Goal: Book appointment/travel/reservation

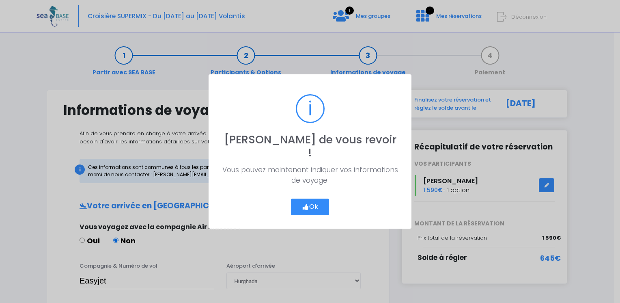
click at [314, 198] on button "Ok" at bounding box center [310, 206] width 38 height 17
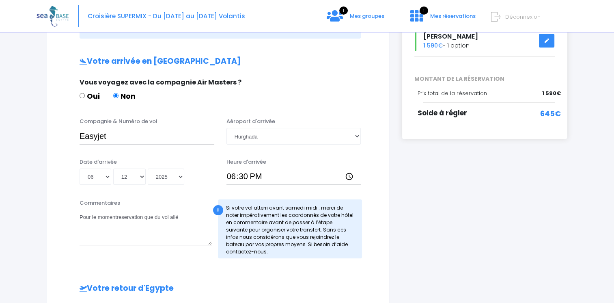
scroll to position [162, 0]
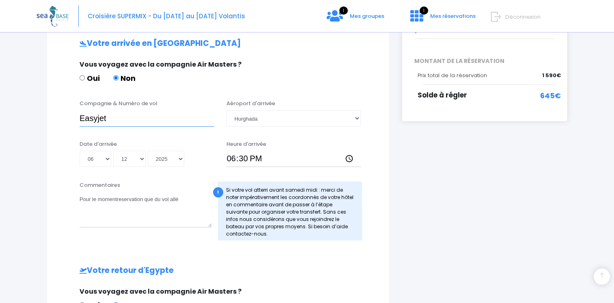
click at [108, 118] on input "Easyjet" at bounding box center [147, 118] width 135 height 16
drag, startPoint x: 370, startPoint y: 172, endPoint x: 383, endPoint y: 171, distance: 13.5
click at [376, 172] on div at bounding box center [218, 172] width 322 height 0
click at [435, 165] on div "i Finalisez votre réservation et réglez le solde avant le 07/10/2025 Récapitula…" at bounding box center [485, 203] width 178 height 553
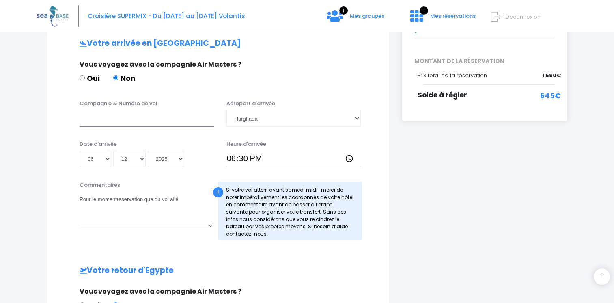
click at [103, 123] on input "Compagnie & Numéro de vol" at bounding box center [147, 118] width 135 height 16
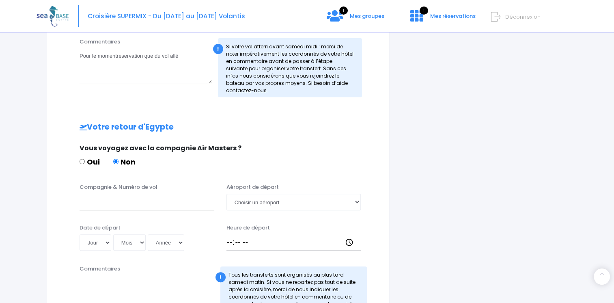
scroll to position [325, 0]
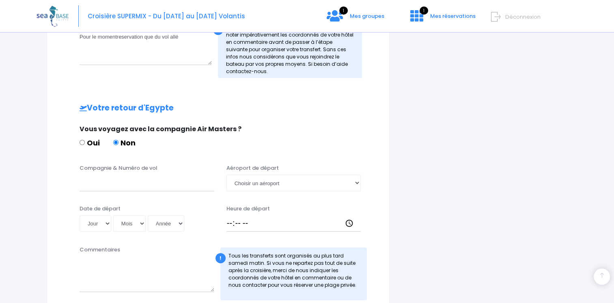
type input "Easyjet EJU4495"
click at [90, 186] on input "Compagnie & Numéro de vol" at bounding box center [147, 182] width 135 height 16
click at [123, 184] on input "Transavia to8049" at bounding box center [147, 182] width 135 height 16
type input "Transavia TO 8049"
click at [107, 223] on select "Jour 01 02 03 04 05 06 07 08 09 10 11 12 13 14 15 16 17 18 19 20 21 22 23 24 25…" at bounding box center [96, 223] width 32 height 16
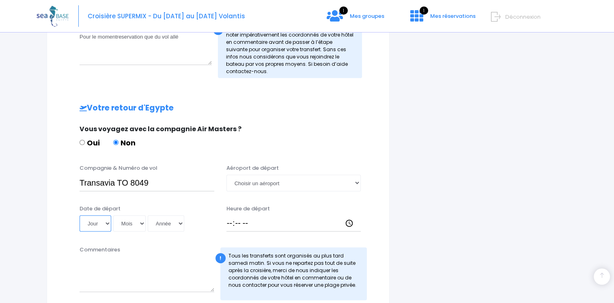
select select "17"
click at [80, 215] on select "Jour 01 02 03 04 05 06 07 08 09 10 11 12 13 14 15 16 17 18 19 20 21 22 23 24 25…" at bounding box center [96, 223] width 32 height 16
click at [142, 224] on select "Mois 01 02 03 04 05 06 07 08 09 10 11 12" at bounding box center [129, 223] width 32 height 16
select select "12"
click at [113, 215] on select "Mois 01 02 03 04 05 06 07 08 09 10 11 12" at bounding box center [129, 223] width 32 height 16
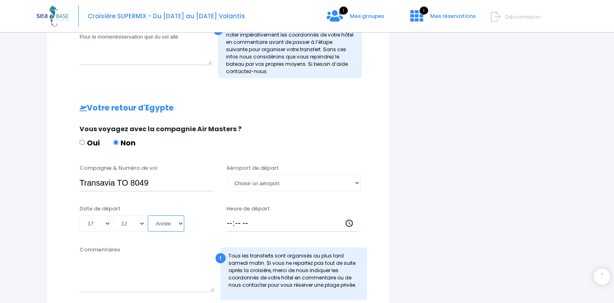
click at [178, 223] on select "Année 2045 2044 2043 2042 2041 2040 2039 2038 2037 2036 2035 2034 2033 2032 203…" at bounding box center [166, 223] width 37 height 16
select select "2025"
click at [148, 215] on select "Année 2045 2044 2043 2042 2041 2040 2039 2038 2037 2036 2035 2034 2033 2032 203…" at bounding box center [166, 223] width 37 height 16
type input "2025-12-17"
click at [229, 221] on input "Heure de départ" at bounding box center [293, 223] width 135 height 16
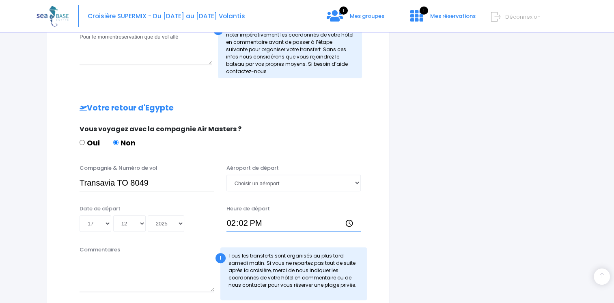
type input "14:20"
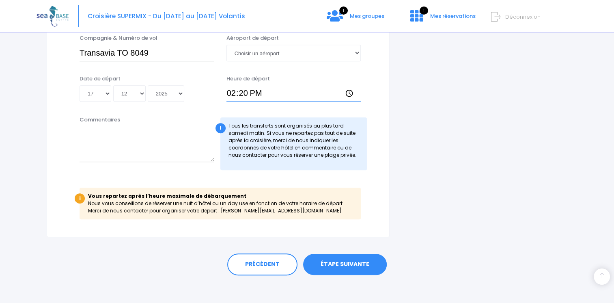
scroll to position [458, 0]
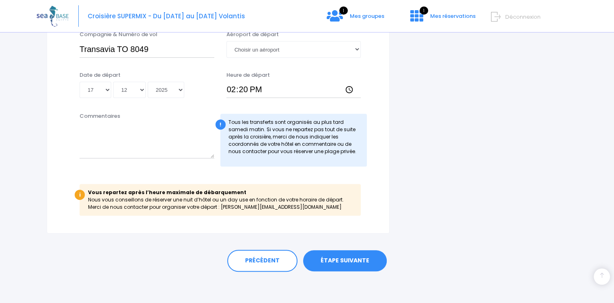
click at [329, 262] on link "ÉTAPE SUIVANTE" at bounding box center [345, 260] width 84 height 21
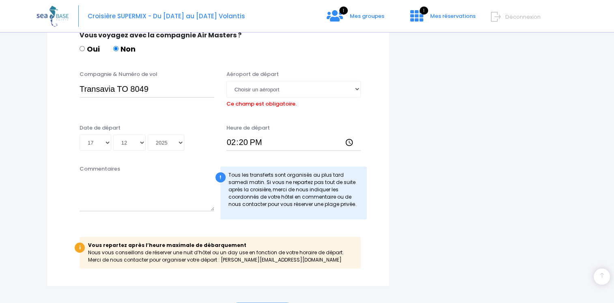
scroll to position [418, 0]
click at [357, 89] on select "Choisir un aéroport Hurghada Marsa Alam" at bounding box center [293, 89] width 135 height 16
select select "Hurghada"
click at [226, 81] on select "Choisir un aéroport Hurghada Marsa Alam" at bounding box center [293, 89] width 135 height 16
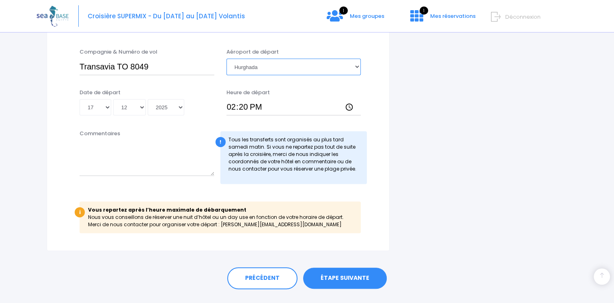
scroll to position [458, 0]
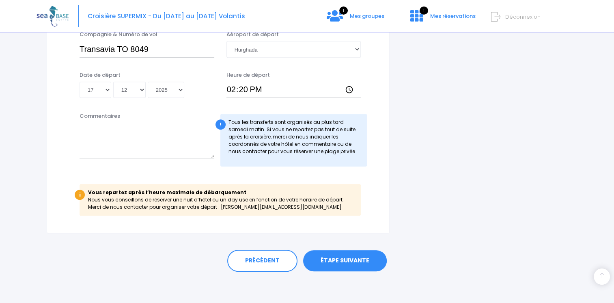
click at [344, 258] on link "ÉTAPE SUIVANTE" at bounding box center [345, 260] width 84 height 21
click at [355, 260] on link "ÉTAPE SUIVANTE" at bounding box center [345, 260] width 84 height 21
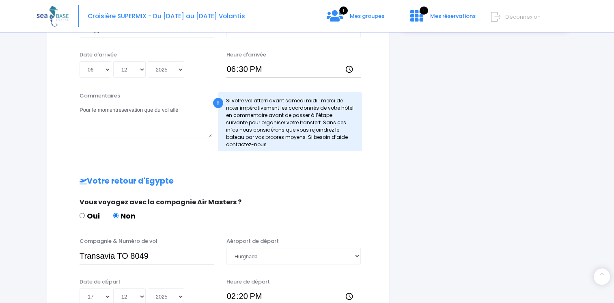
scroll to position [255, 0]
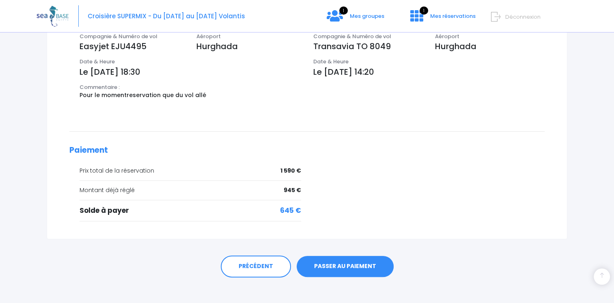
scroll to position [284, 0]
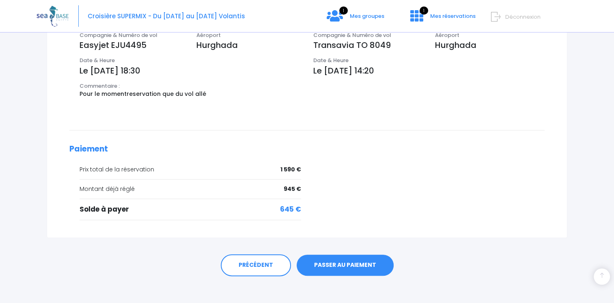
click at [351, 264] on link "PASSER AU PAIEMENT" at bounding box center [345, 264] width 97 height 21
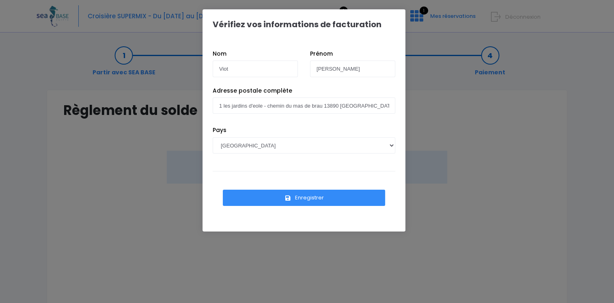
click at [312, 198] on button "Enregistrer" at bounding box center [304, 197] width 162 height 16
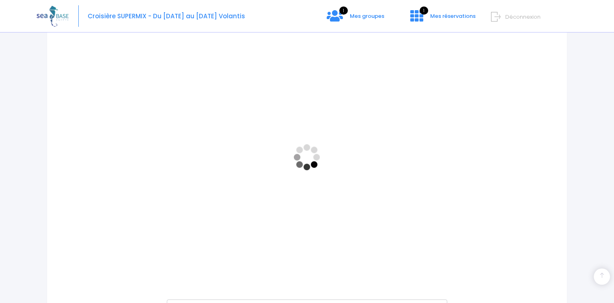
scroll to position [243, 0]
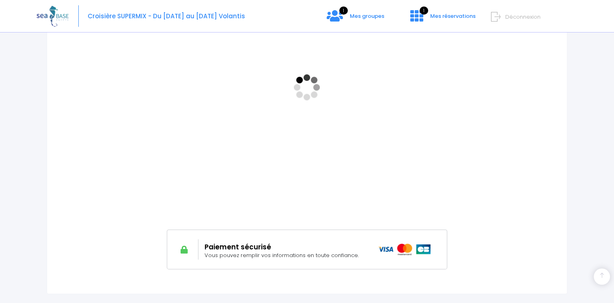
click at [284, 252] on span "Vous pouvez remplir vos informations en toute confiance." at bounding box center [281, 255] width 154 height 8
click at [221, 246] on h2 "Paiement sécurisé" at bounding box center [284, 247] width 161 height 8
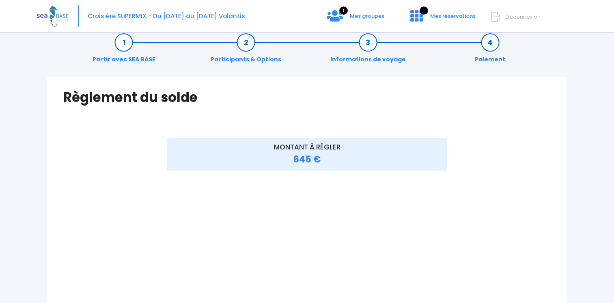
scroll to position [0, 0]
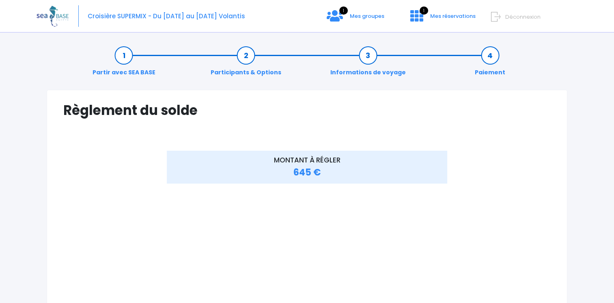
click at [489, 55] on link "Paiement" at bounding box center [490, 64] width 39 height 26
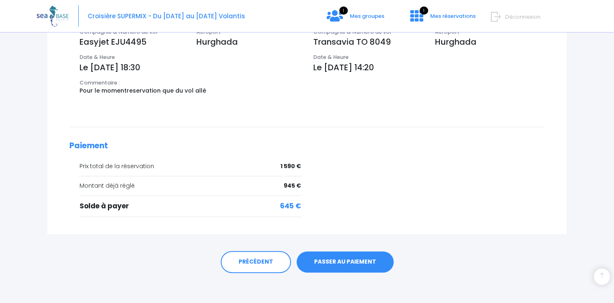
scroll to position [288, 0]
click at [346, 260] on link "PASSER AU PAIEMENT" at bounding box center [345, 260] width 97 height 21
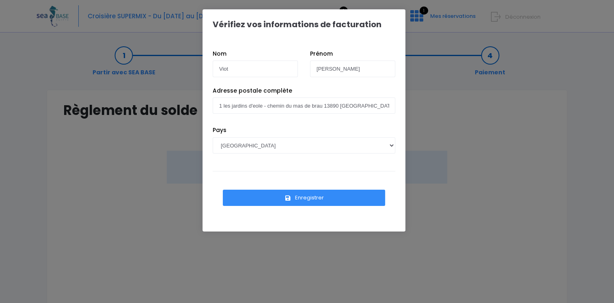
click at [318, 199] on button "Enregistrer" at bounding box center [304, 197] width 162 height 16
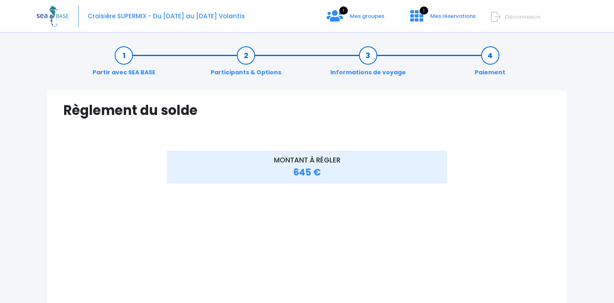
click at [490, 56] on link "Paiement" at bounding box center [490, 64] width 39 height 26
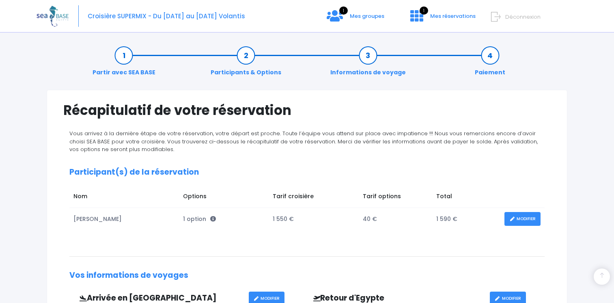
scroll to position [288, 0]
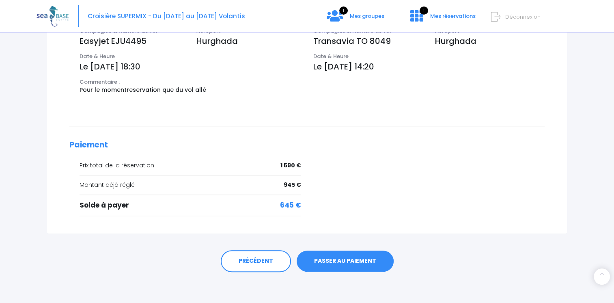
click at [341, 261] on link "PASSER AU PAIEMENT" at bounding box center [345, 260] width 97 height 21
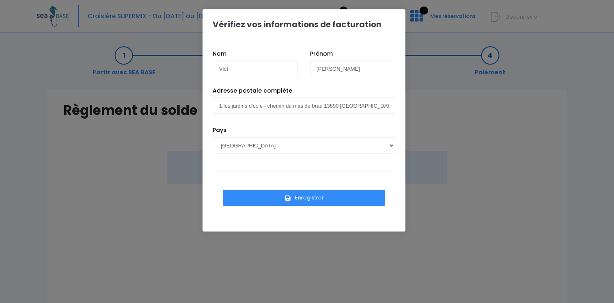
click at [299, 200] on button "Enregistrer" at bounding box center [304, 197] width 162 height 16
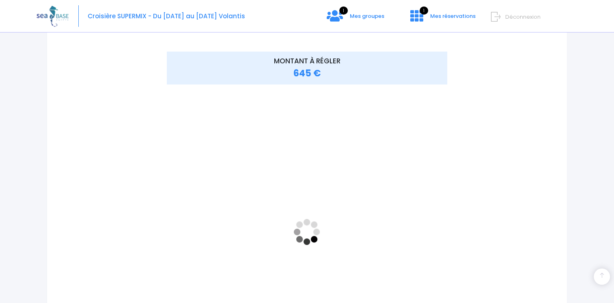
scroll to position [41, 0]
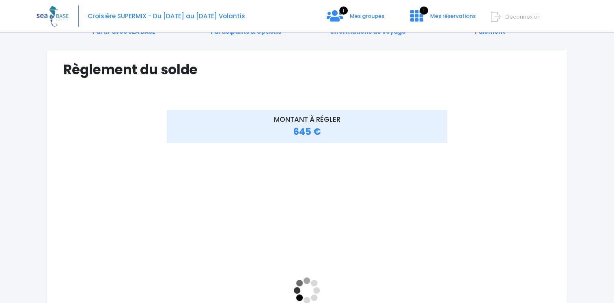
click at [456, 236] on div "MONTANT À RÉGLER 645 €" at bounding box center [306, 290] width 325 height 361
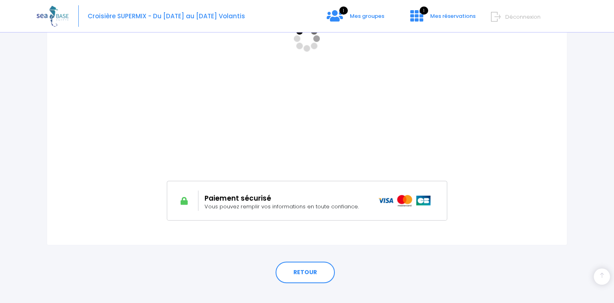
scroll to position [304, 0]
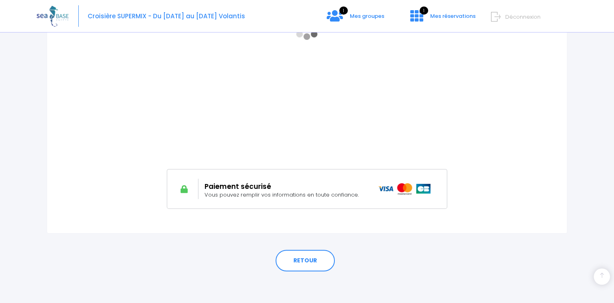
click at [186, 191] on icon at bounding box center [184, 189] width 10 height 8
click at [200, 191] on div "Paiement sécurisé Vous pouvez remplir vos informations en toute confiance." at bounding box center [285, 189] width 174 height 20
click at [227, 191] on span "Vous pouvez remplir vos informations en toute confiance." at bounding box center [281, 195] width 154 height 8
click at [424, 194] on img at bounding box center [404, 188] width 53 height 11
click at [410, 191] on img at bounding box center [404, 188] width 53 height 11
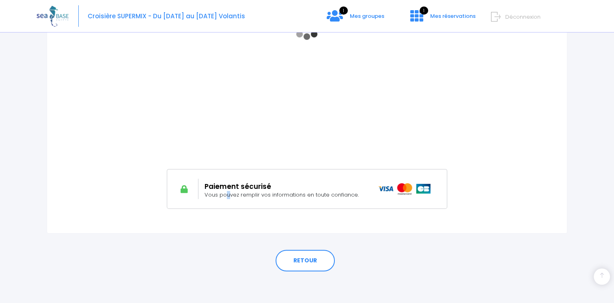
click at [399, 191] on img at bounding box center [404, 188] width 53 height 11
click at [313, 224] on div "Règlement du solde Vérifiez vos informations de facturation Nom Viot [PERSON_NA…" at bounding box center [307, 9] width 521 height 447
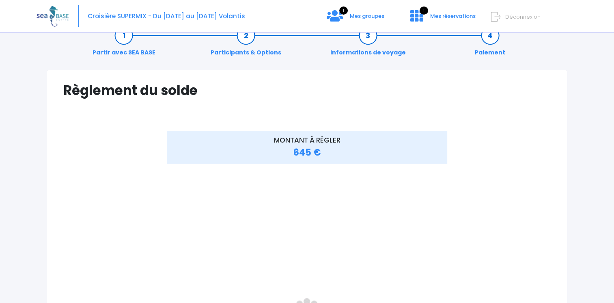
scroll to position [0, 0]
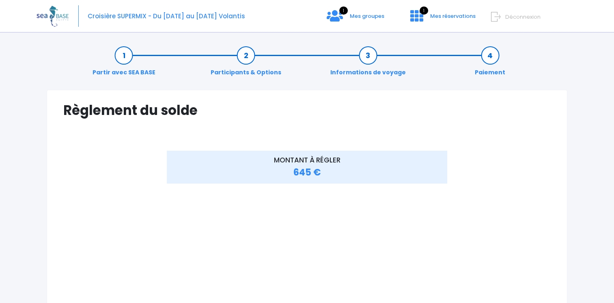
click at [491, 56] on link "Paiement" at bounding box center [490, 64] width 39 height 26
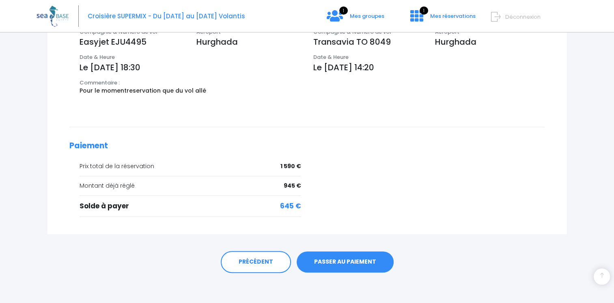
scroll to position [288, 0]
click at [346, 262] on link "PASSER AU PAIEMENT" at bounding box center [345, 260] width 97 height 21
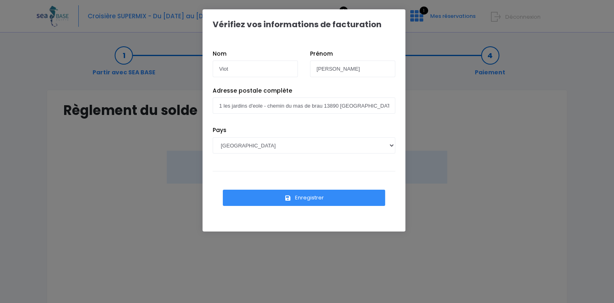
click at [325, 198] on button "Enregistrer" at bounding box center [304, 197] width 162 height 16
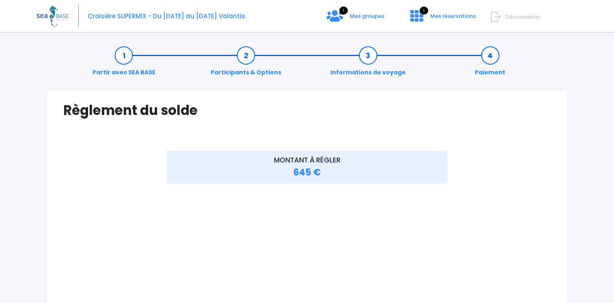
click at [490, 54] on link "Paiement" at bounding box center [490, 64] width 39 height 26
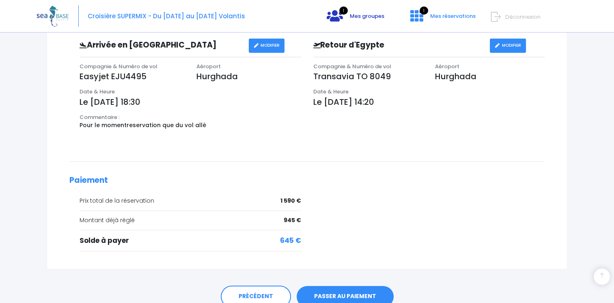
scroll to position [288, 0]
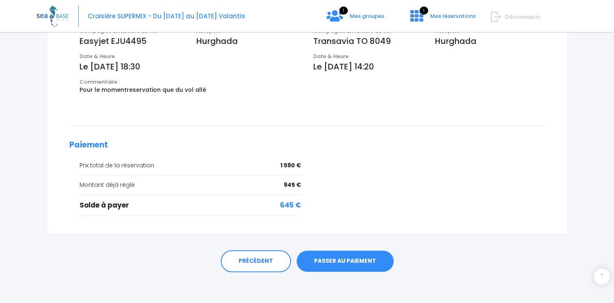
click at [345, 258] on link "PASSER AU PAIEMENT" at bounding box center [345, 260] width 97 height 21
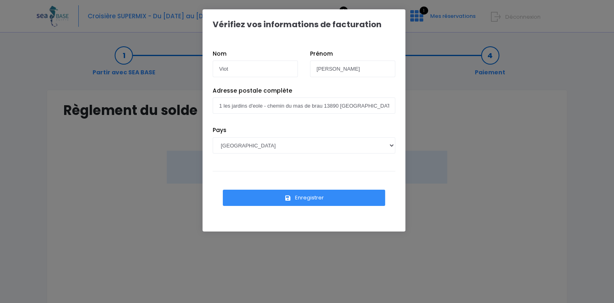
click at [302, 194] on button "Enregistrer" at bounding box center [304, 197] width 162 height 16
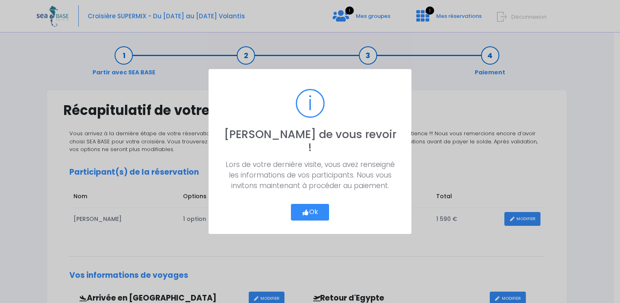
click at [305, 212] on icon "button" at bounding box center [305, 212] width 7 height 0
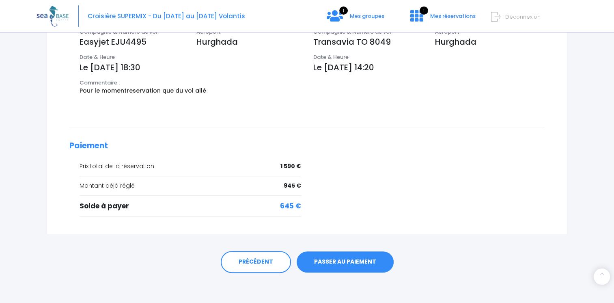
scroll to position [288, 0]
click at [341, 262] on link "PASSER AU PAIEMENT" at bounding box center [345, 260] width 97 height 21
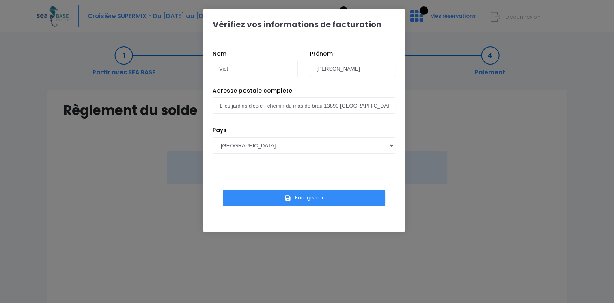
click at [308, 201] on button "Enregistrer" at bounding box center [304, 197] width 162 height 16
click at [312, 196] on button "Enregistrer" at bounding box center [304, 197] width 162 height 16
click at [313, 202] on button "Enregistrer" at bounding box center [304, 197] width 162 height 16
click at [322, 198] on button "Enregistrer" at bounding box center [304, 197] width 162 height 16
click at [316, 198] on button "Enregistrer" at bounding box center [304, 197] width 162 height 16
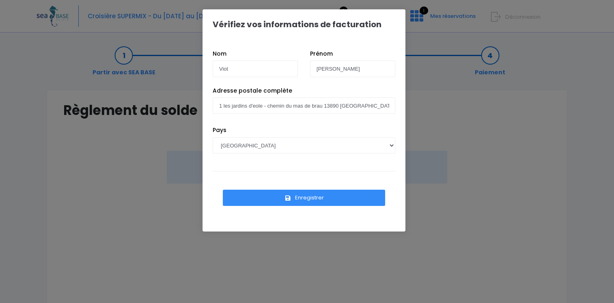
click at [317, 199] on button "Enregistrer" at bounding box center [304, 197] width 162 height 16
click at [273, 197] on button "Enregistrer" at bounding box center [304, 197] width 162 height 16
click at [293, 198] on button "Enregistrer" at bounding box center [304, 197] width 162 height 16
click at [294, 198] on button "Enregistrer" at bounding box center [304, 197] width 162 height 16
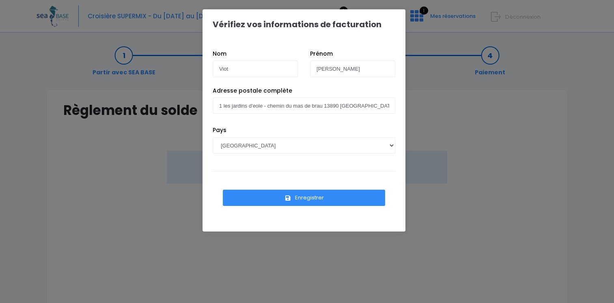
click at [294, 198] on button "Enregistrer" at bounding box center [304, 197] width 162 height 16
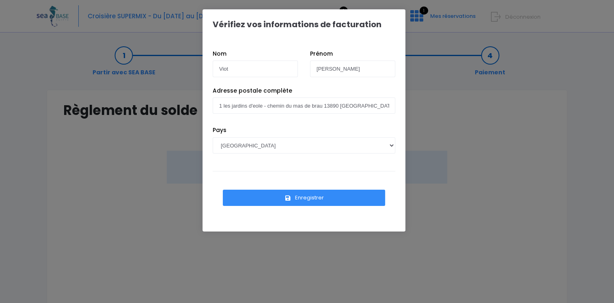
click at [294, 198] on button "Enregistrer" at bounding box center [304, 197] width 162 height 16
click at [469, 137] on div "Vérifiez vos informations de facturation Nom Viot Prénom Jérôme Pays AFGHANISTA…" at bounding box center [307, 151] width 614 height 303
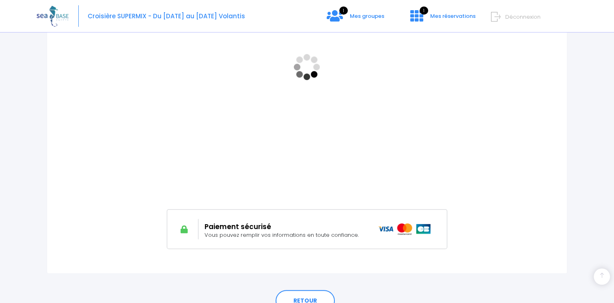
scroll to position [284, 0]
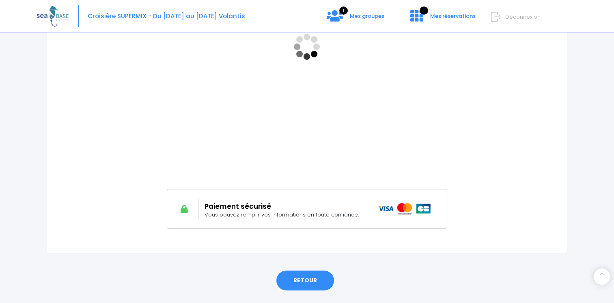
click at [308, 282] on link "RETOUR" at bounding box center [304, 280] width 59 height 22
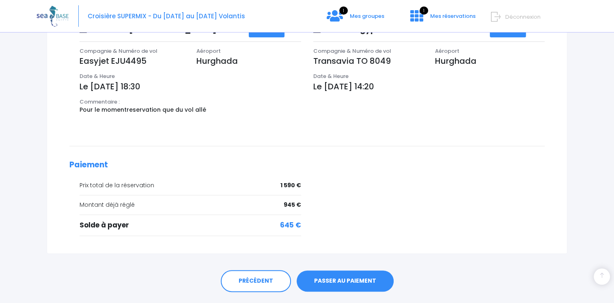
scroll to position [284, 0]
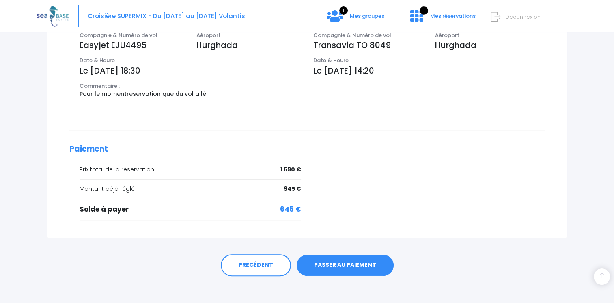
click at [353, 266] on link "PASSER AU PAIEMENT" at bounding box center [345, 264] width 97 height 21
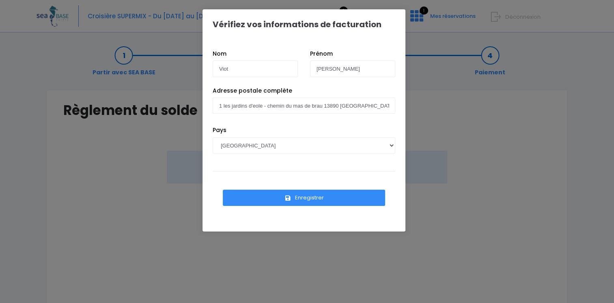
click at [310, 196] on button "Enregistrer" at bounding box center [304, 197] width 162 height 16
click at [297, 32] on div "Vérifiez vos informations de facturation" at bounding box center [303, 24] width 203 height 30
click at [325, 202] on button "Enregistrer" at bounding box center [304, 197] width 162 height 16
click at [327, 196] on button "Enregistrer" at bounding box center [304, 197] width 162 height 16
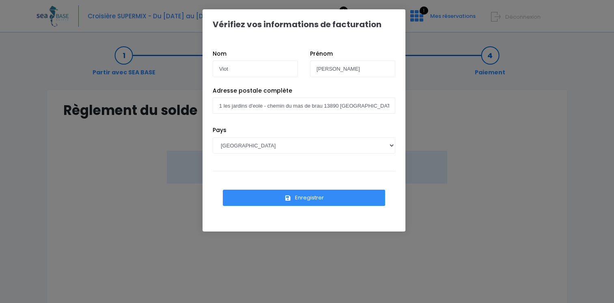
click at [327, 196] on button "Enregistrer" at bounding box center [304, 197] width 162 height 16
click at [305, 180] on div "Enregistrer" at bounding box center [304, 193] width 183 height 45
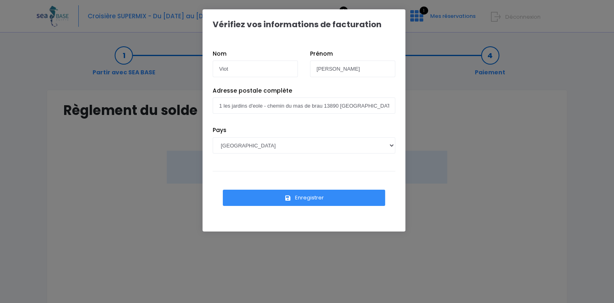
drag, startPoint x: 305, startPoint y: 180, endPoint x: 293, endPoint y: 197, distance: 21.0
click at [293, 197] on button "Enregistrer" at bounding box center [304, 197] width 162 height 16
click at [295, 198] on button "Enregistrer" at bounding box center [304, 197] width 162 height 16
click at [297, 198] on button "Enregistrer" at bounding box center [304, 197] width 162 height 16
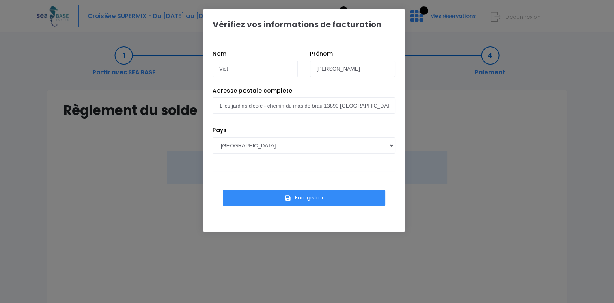
click at [297, 198] on button "Enregistrer" at bounding box center [304, 197] width 162 height 16
click at [289, 198] on icon "submit" at bounding box center [287, 198] width 7 height 0
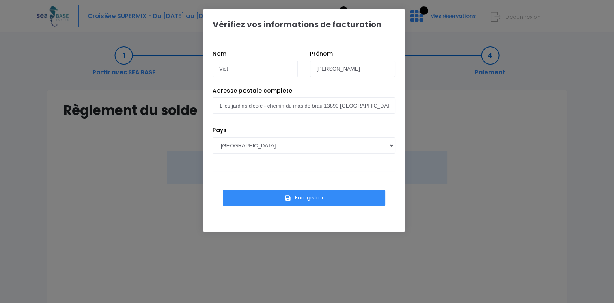
click at [289, 198] on icon "submit" at bounding box center [287, 198] width 7 height 0
click at [303, 198] on button "Enregistrer" at bounding box center [304, 197] width 162 height 16
